Goal: Task Accomplishment & Management: Use online tool/utility

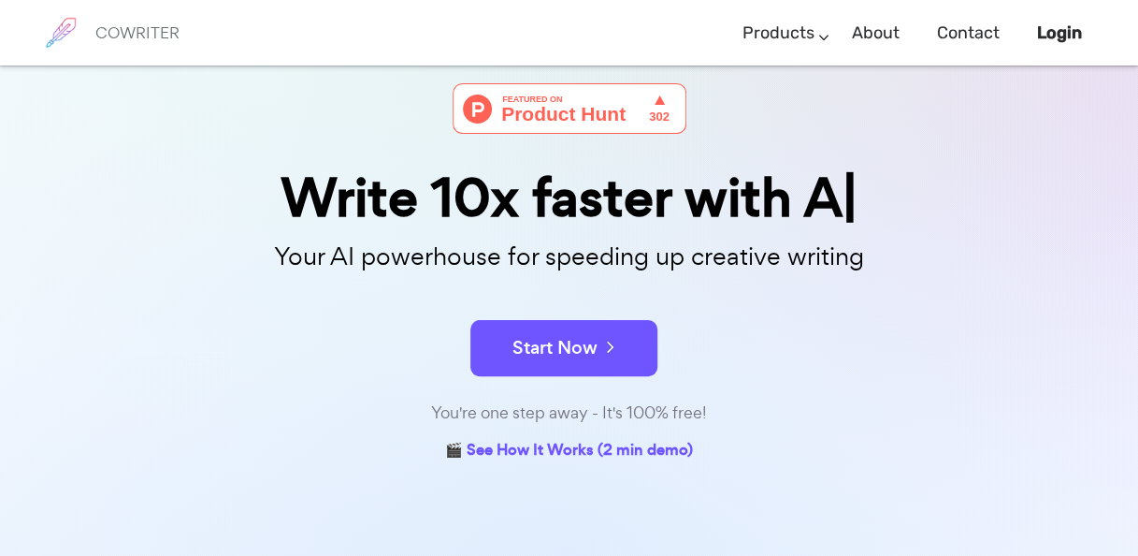
scroll to position [94, 0]
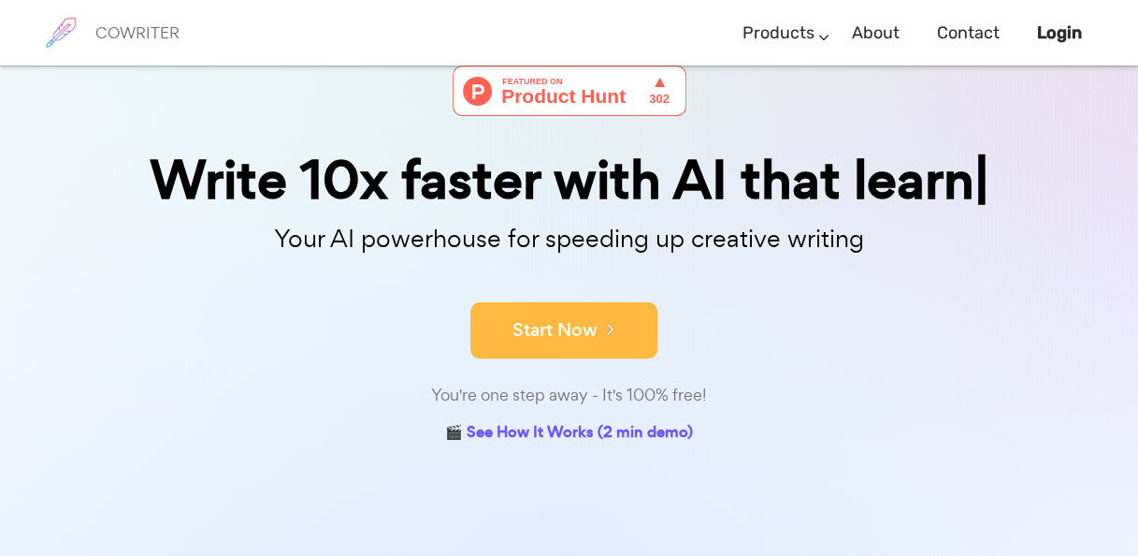
click at [594, 332] on button "Start Now" at bounding box center [564, 330] width 187 height 56
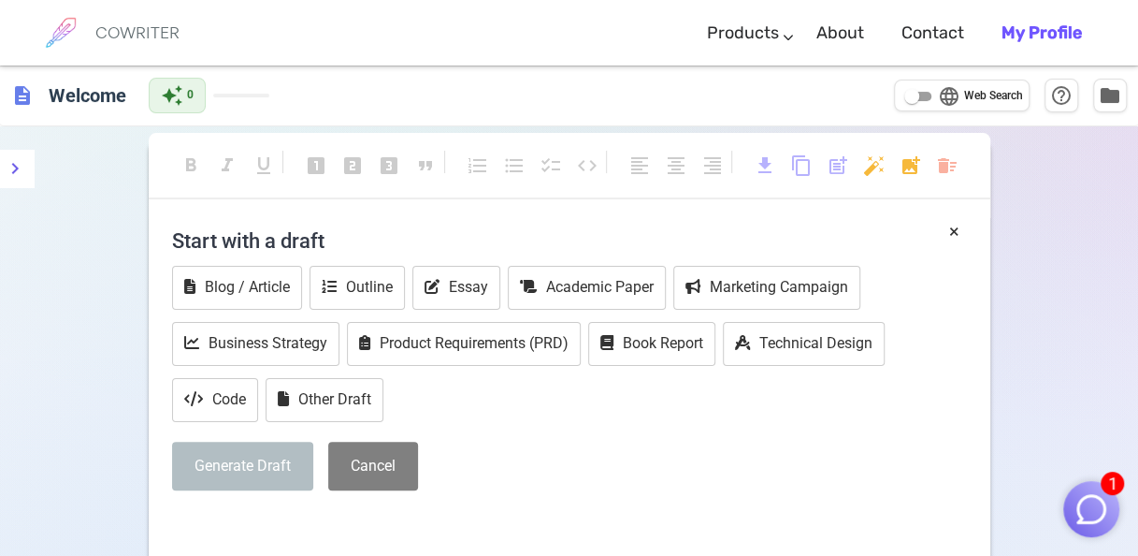
drag, startPoint x: 1059, startPoint y: 223, endPoint x: 918, endPoint y: 99, distance: 187.6
click at [918, 99] on input "language Web Search" at bounding box center [911, 96] width 67 height 22
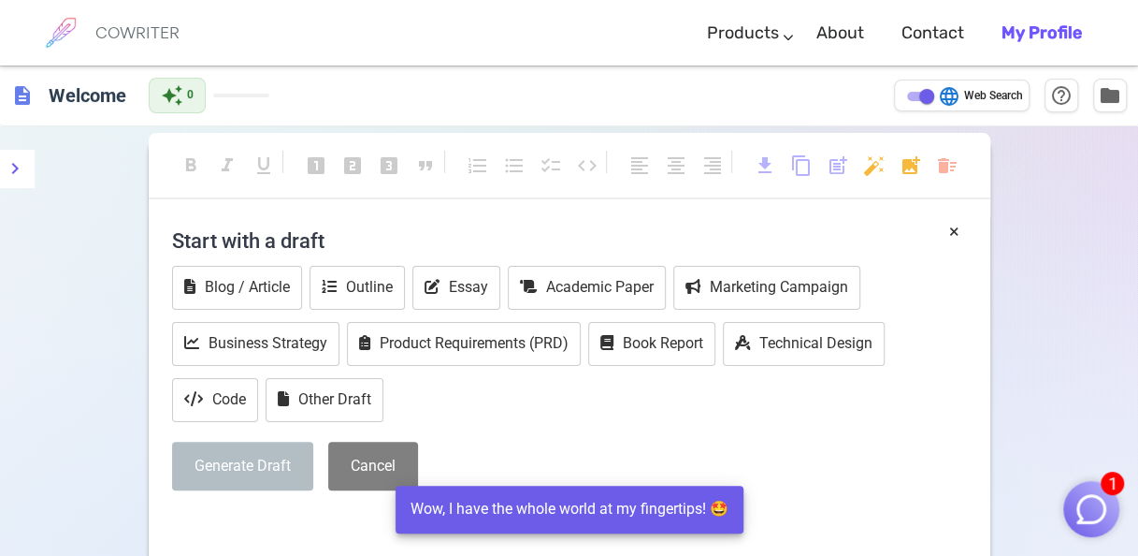
click at [919, 99] on input "language Web Search" at bounding box center [926, 96] width 67 height 22
checkbox input "false"
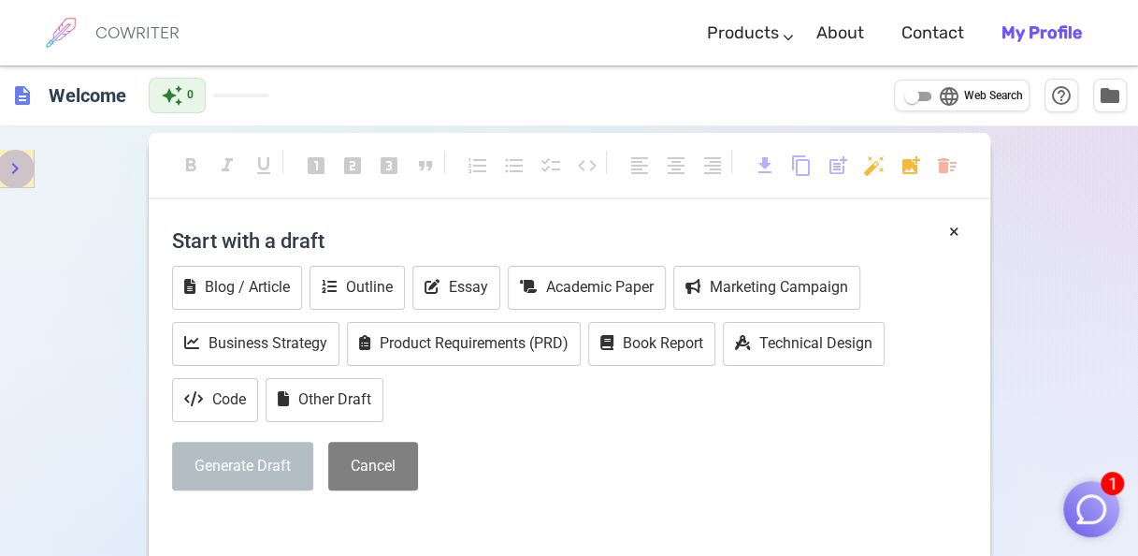
click at [27, 168] on button "menu" at bounding box center [14, 168] width 37 height 37
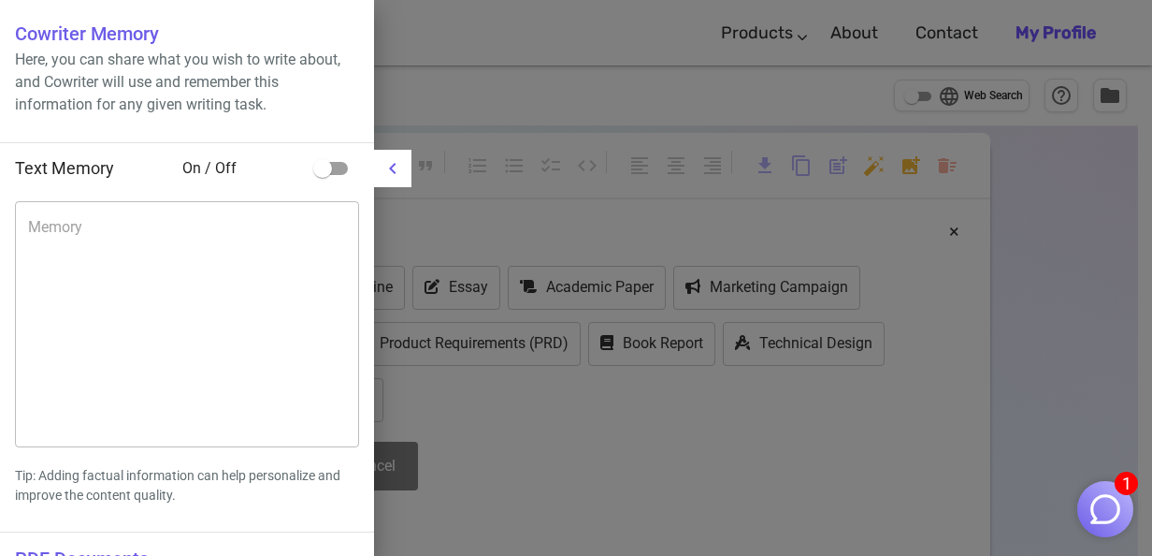
click at [919, 405] on div at bounding box center [576, 278] width 1152 height 556
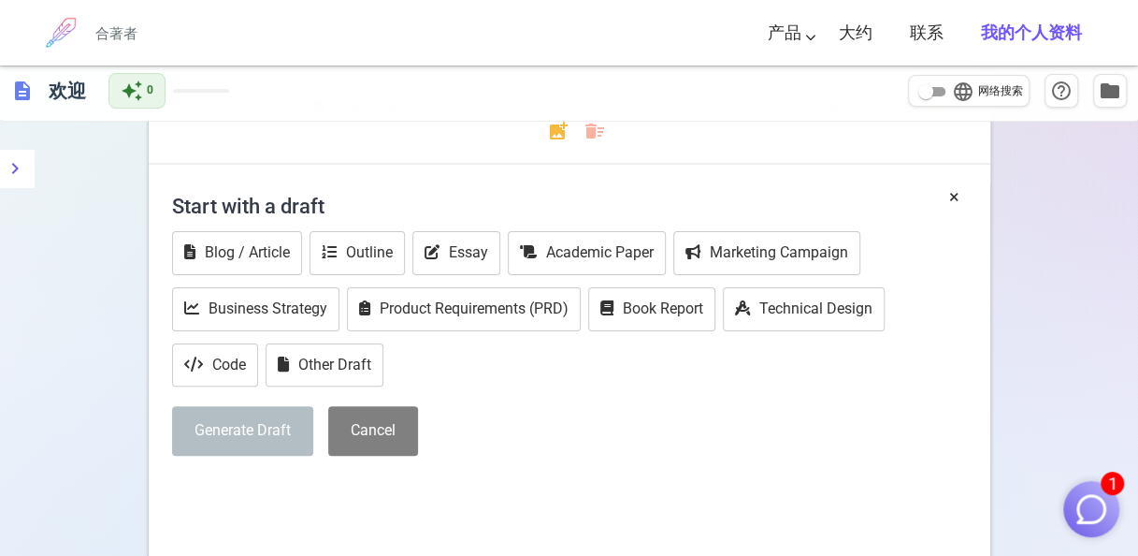
scroll to position [227, 0]
